Goal: Check status: Check status

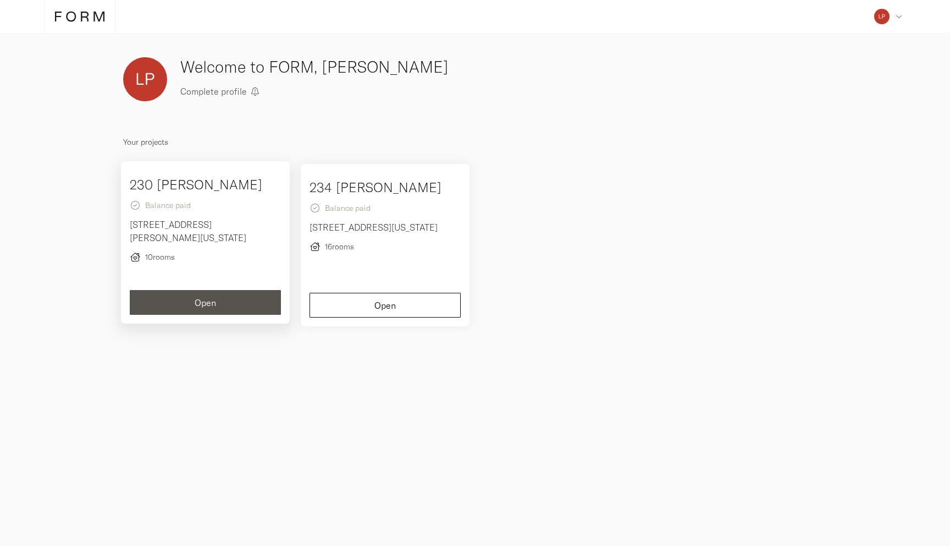
click at [217, 292] on button "Open" at bounding box center [205, 302] width 151 height 25
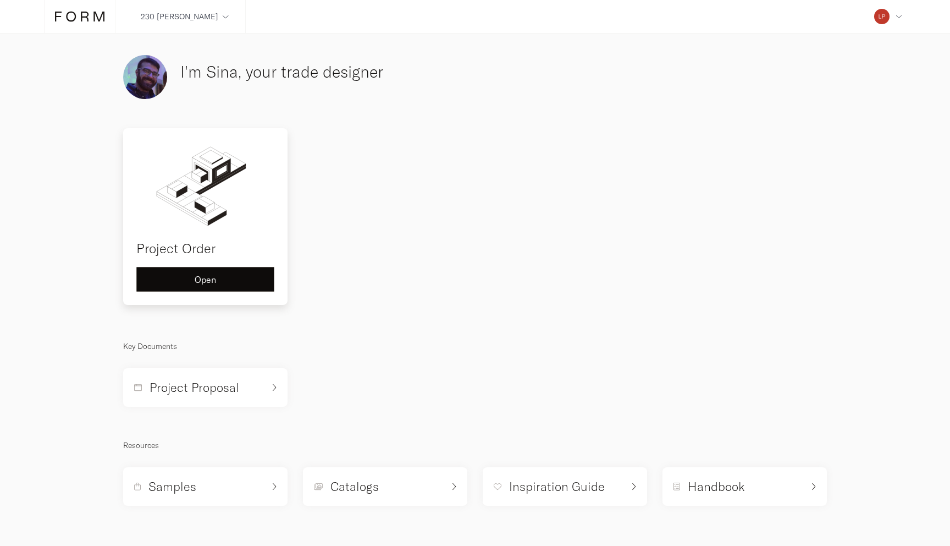
click at [224, 281] on div "Open" at bounding box center [205, 279] width 119 height 9
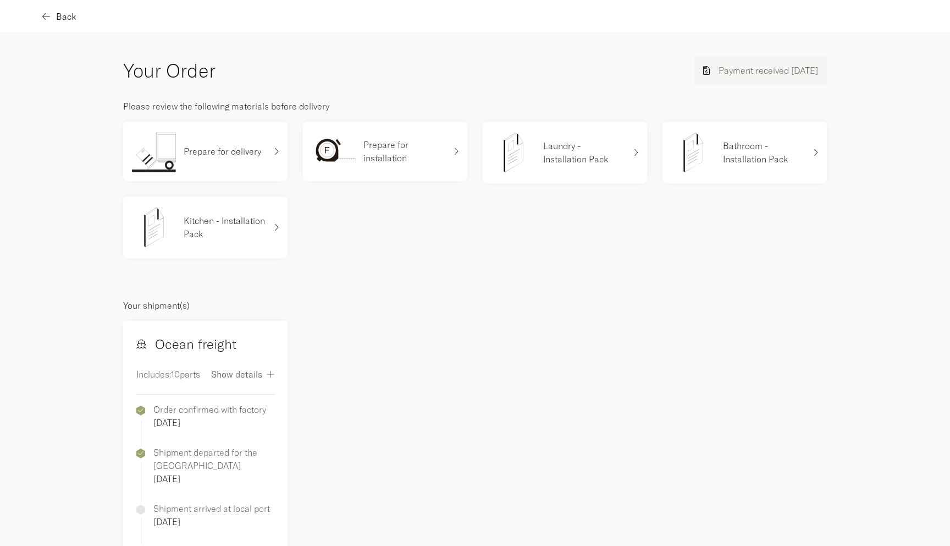
click at [58, 15] on span "Back" at bounding box center [66, 16] width 20 height 9
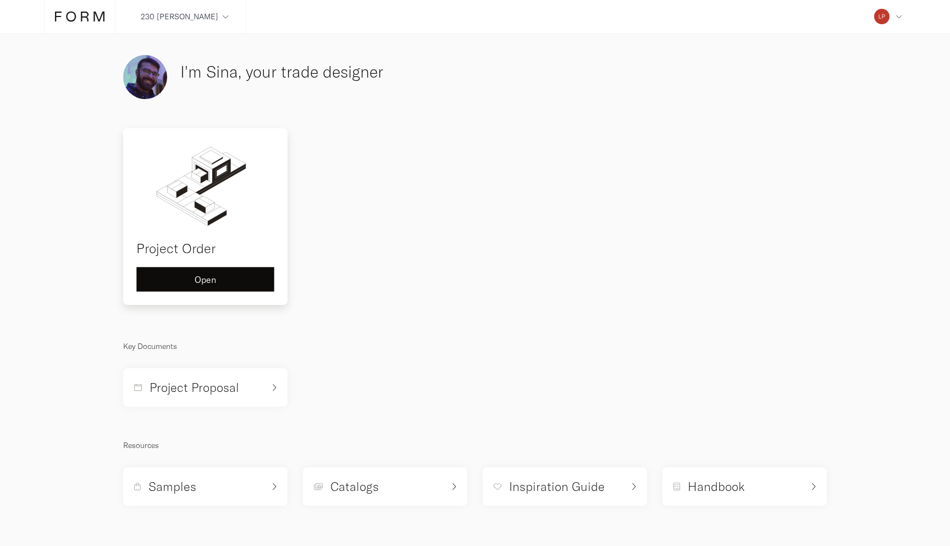
click at [214, 277] on span "Open" at bounding box center [205, 279] width 21 height 9
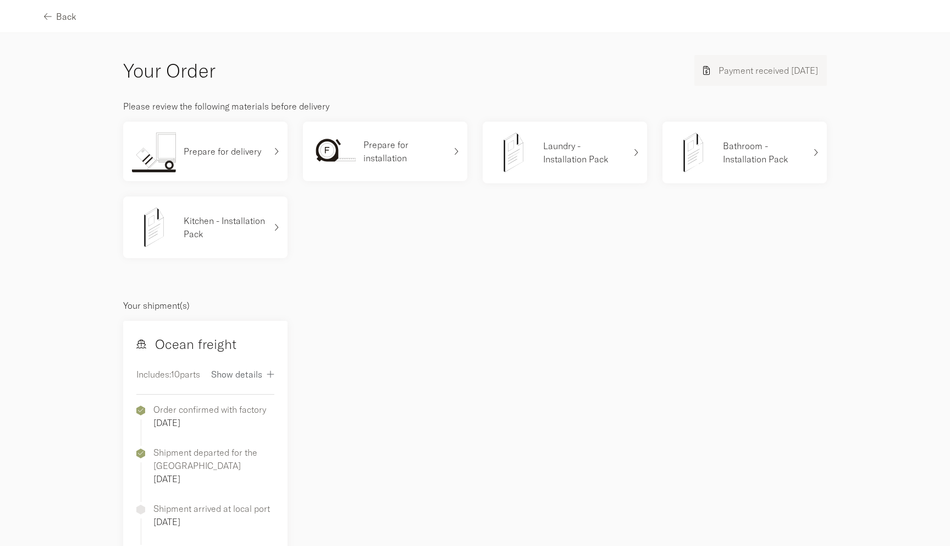
click at [212, 406] on p "Order confirmed with factory" at bounding box center [209, 409] width 113 height 13
click at [233, 370] on span "Show details" at bounding box center [236, 374] width 51 height 9
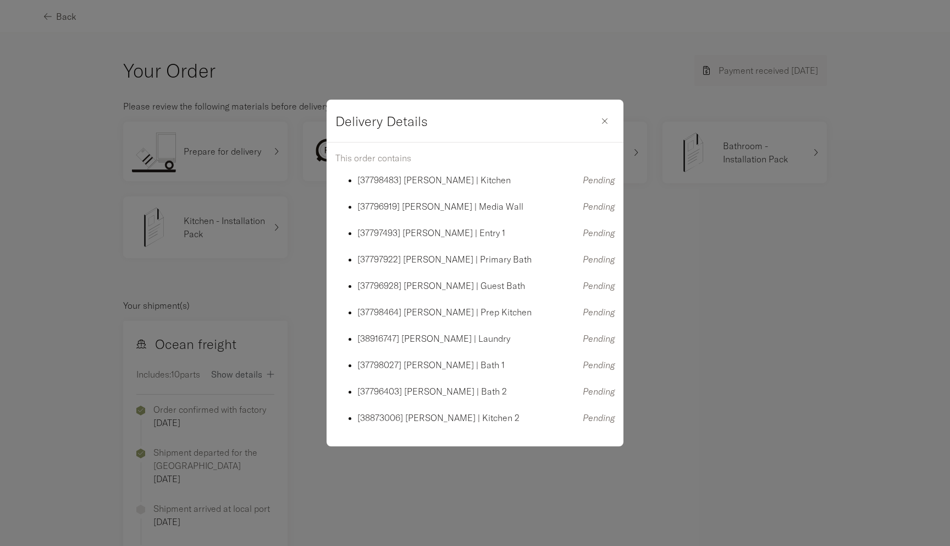
click at [476, 197] on ul "[37798483] [PERSON_NAME] | Kitchen Pending [37796919] [PERSON_NAME] | Media Wal…" at bounding box center [475, 298] width 279 height 251
click at [212, 245] on div "Delivery Details This order contains [37798483] [PERSON_NAME] | Kitchen Pending…" at bounding box center [475, 273] width 950 height 546
click at [307, 153] on div "Delivery Details This order contains [37798483] [PERSON_NAME] | Kitchen Pending…" at bounding box center [475, 273] width 950 height 546
click at [607, 116] on icon "button" at bounding box center [605, 121] width 7 height 10
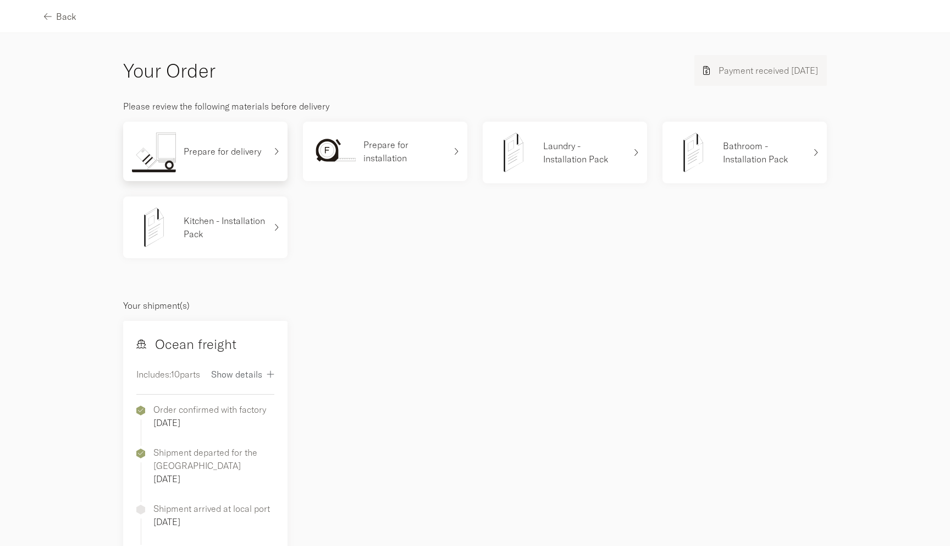
click at [219, 164] on div "Prepare for delivery" at bounding box center [199, 151] width 134 height 42
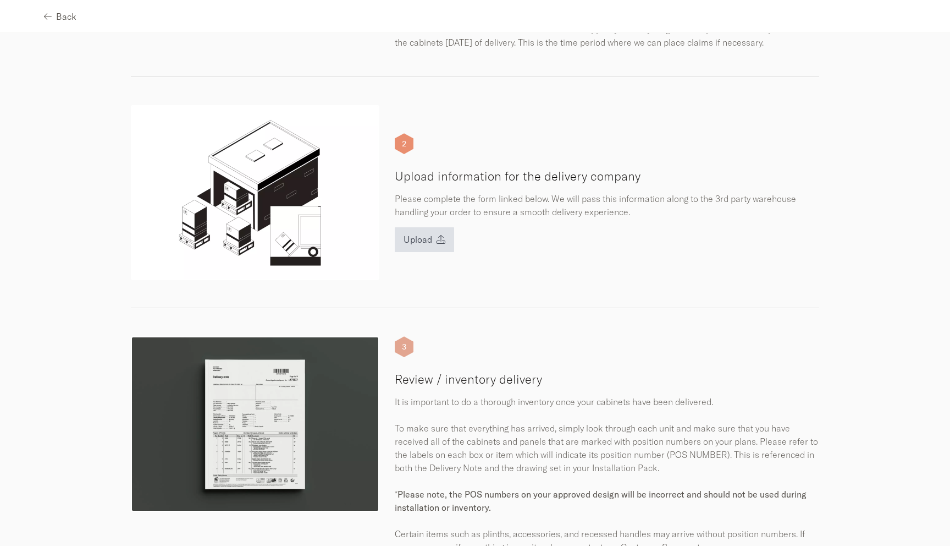
scroll to position [820, 0]
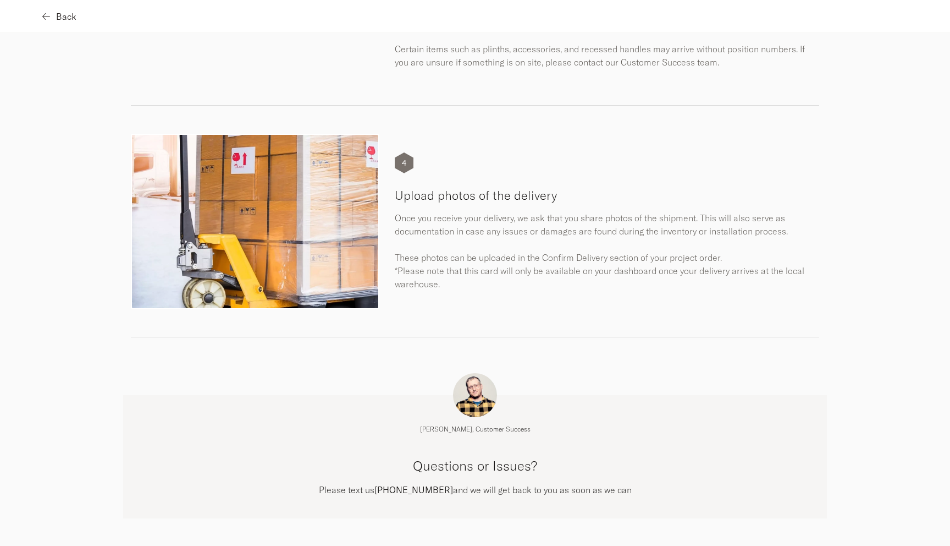
click at [50, 9] on button "Back" at bounding box center [60, 16] width 32 height 25
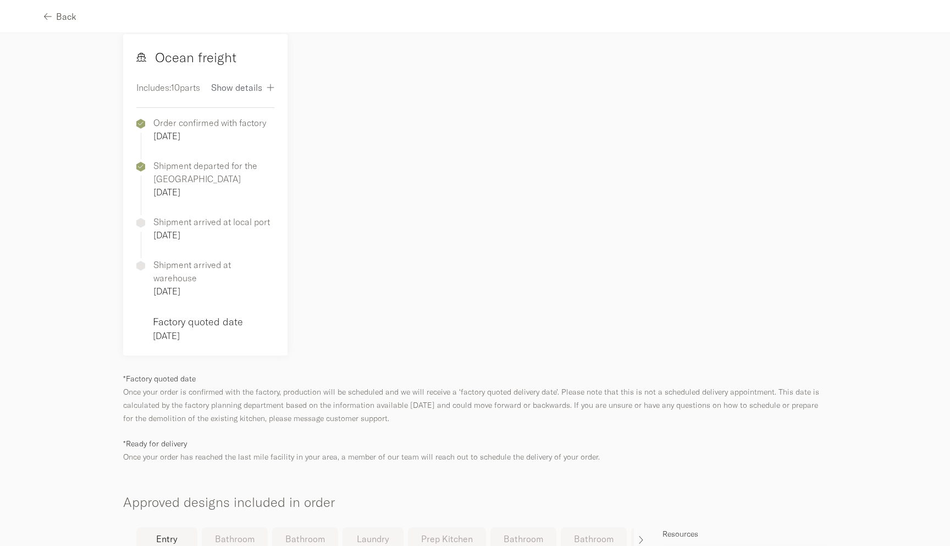
scroll to position [518, 0]
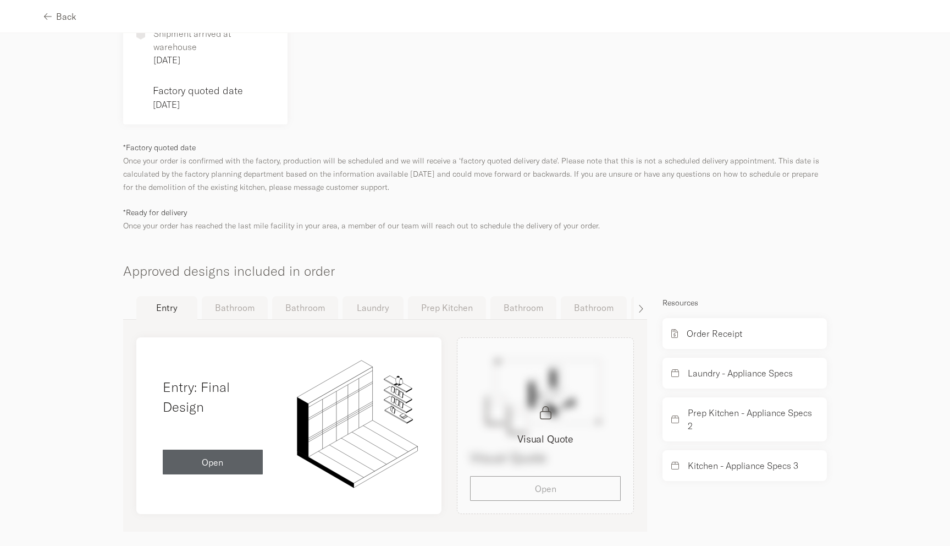
click at [239, 296] on button "Bathroom" at bounding box center [235, 307] width 66 height 23
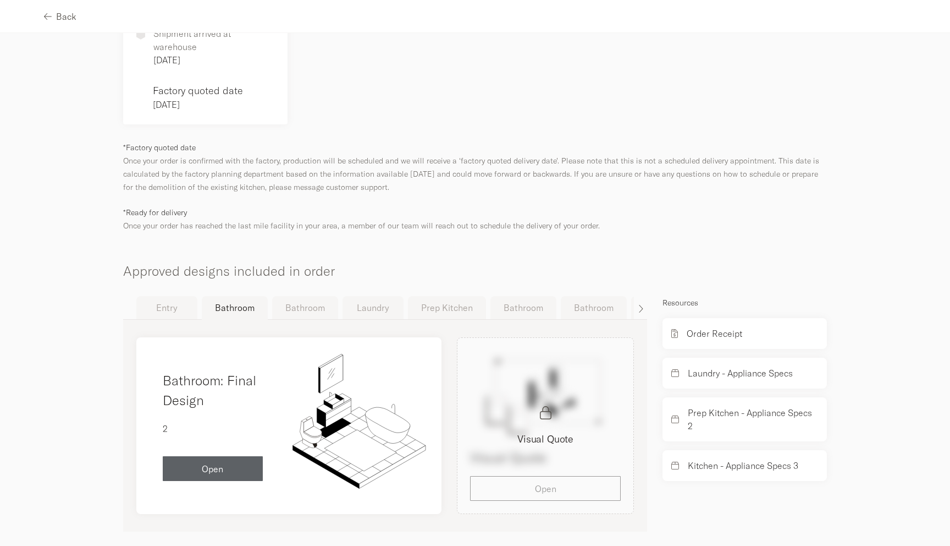
click at [461, 298] on button "Prep Kitchen" at bounding box center [447, 307] width 78 height 23
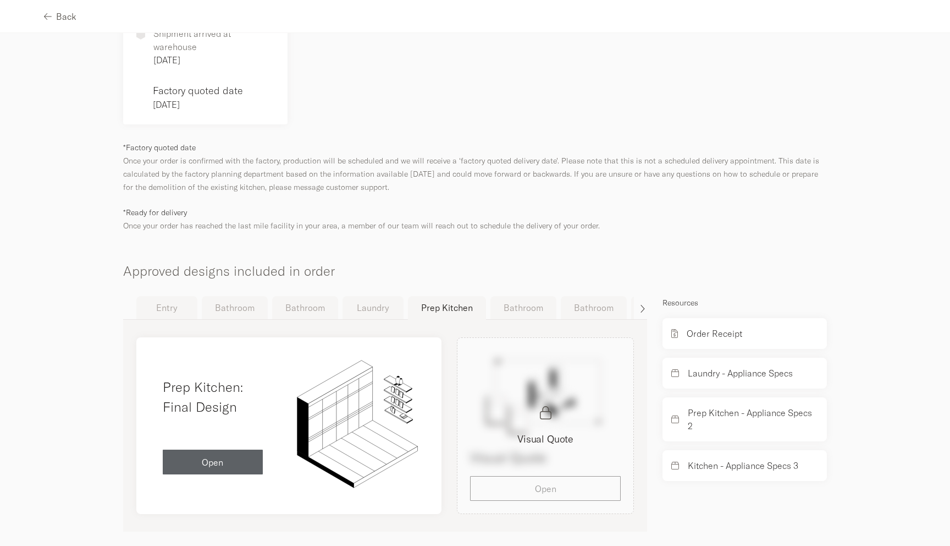
click at [634, 304] on div "button" at bounding box center [640, 308] width 13 height 9
click at [525, 298] on button "Kitchen" at bounding box center [551, 307] width 61 height 23
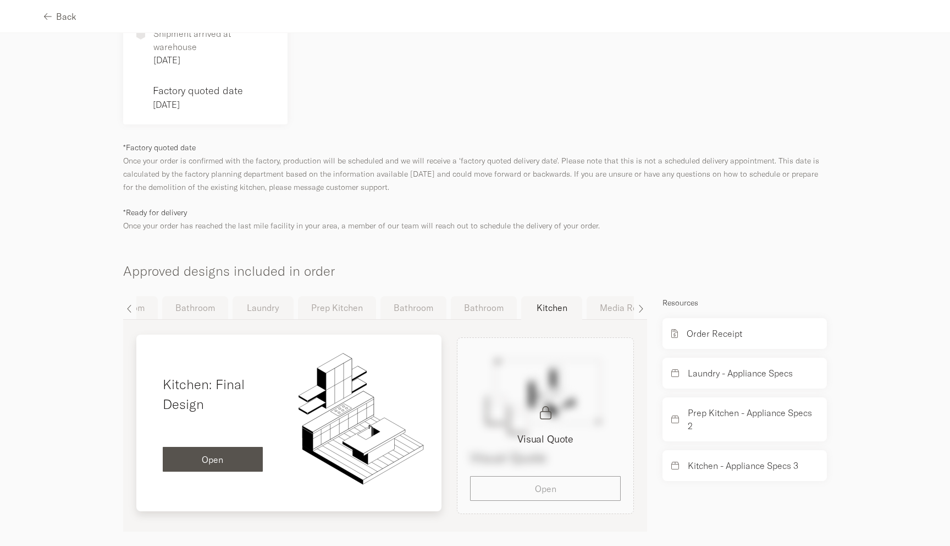
click at [246, 455] on div "Open" at bounding box center [213, 459] width 83 height 9
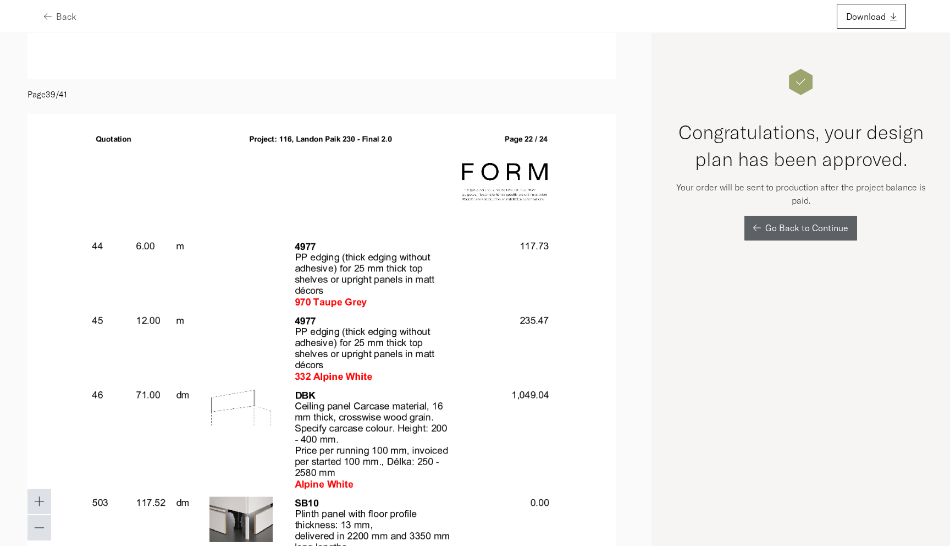
scroll to position [24290, 0]
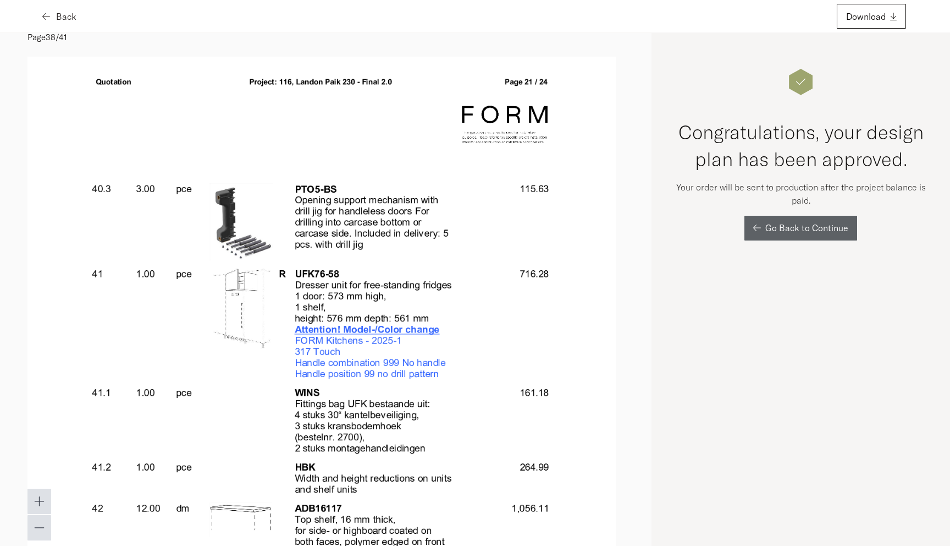
click at [64, 17] on span "Back" at bounding box center [66, 16] width 20 height 9
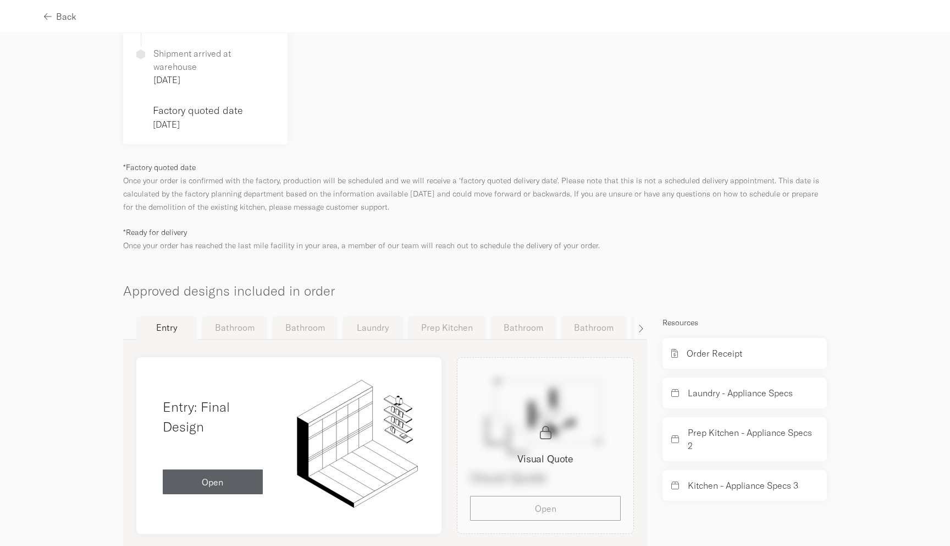
scroll to position [518, 0]
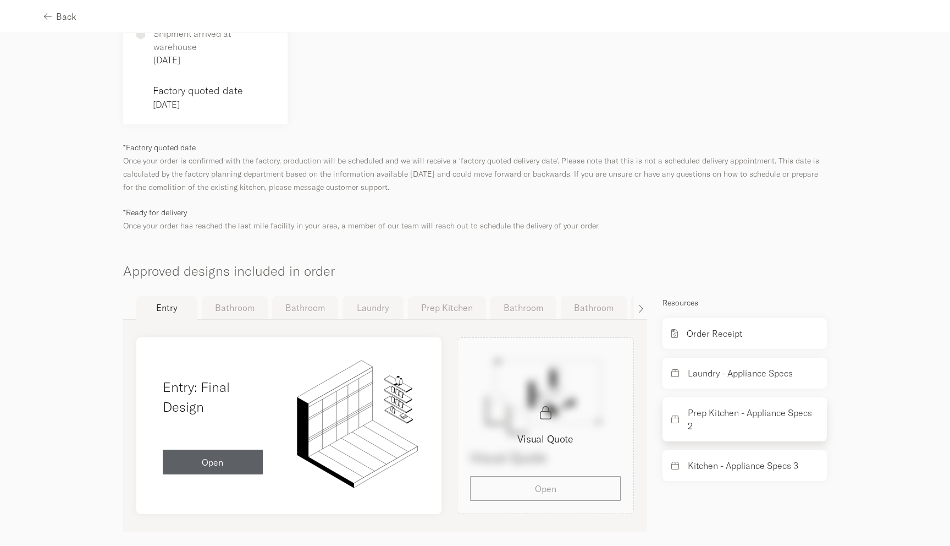
click at [697, 412] on p "Prep Kitchen - Appliance Specs 2" at bounding box center [753, 419] width 130 height 26
click at [688, 459] on p "Kitchen - Appliance Specs 3" at bounding box center [743, 465] width 111 height 13
